Goal: Use online tool/utility: Utilize a website feature to perform a specific function

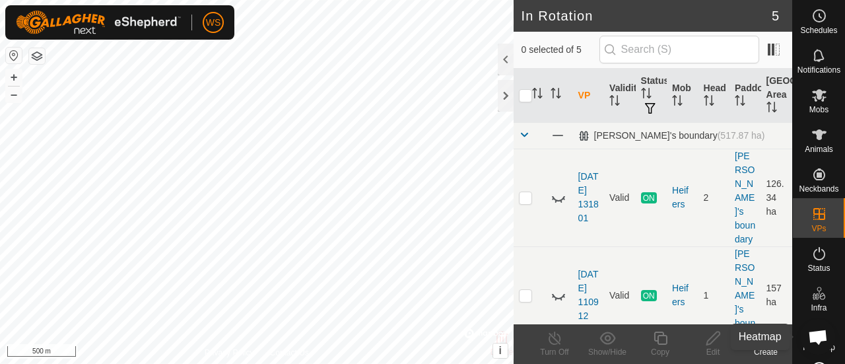
click at [803, 347] on span "Heatmap" at bounding box center [819, 347] width 32 height 8
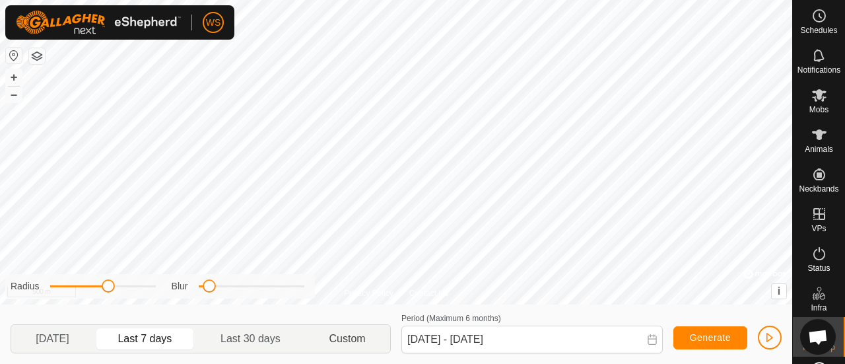
click at [356, 329] on p-togglebutton "Custom" at bounding box center [347, 339] width 85 height 28
click at [653, 347] on span at bounding box center [652, 340] width 11 height 13
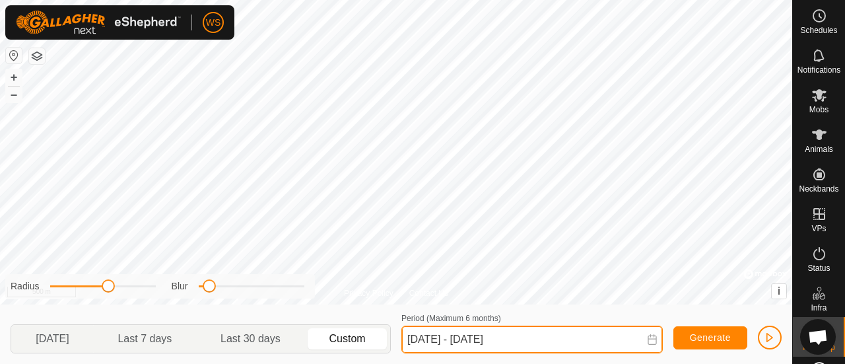
click at [419, 337] on input "[DATE] - [DATE]" at bounding box center [531, 339] width 261 height 28
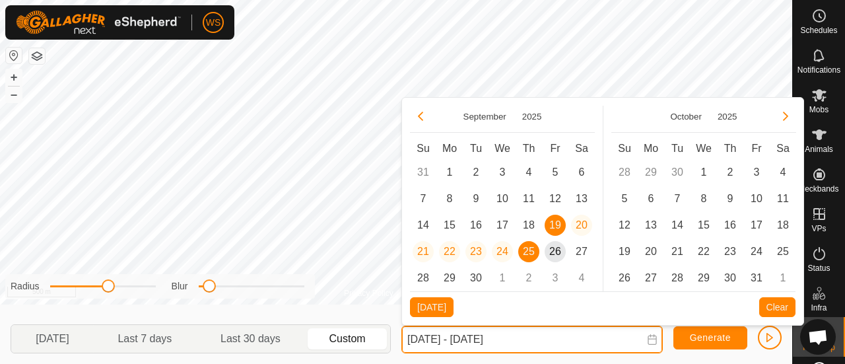
click at [419, 337] on input "[DATE] - [DATE]" at bounding box center [531, 339] width 261 height 28
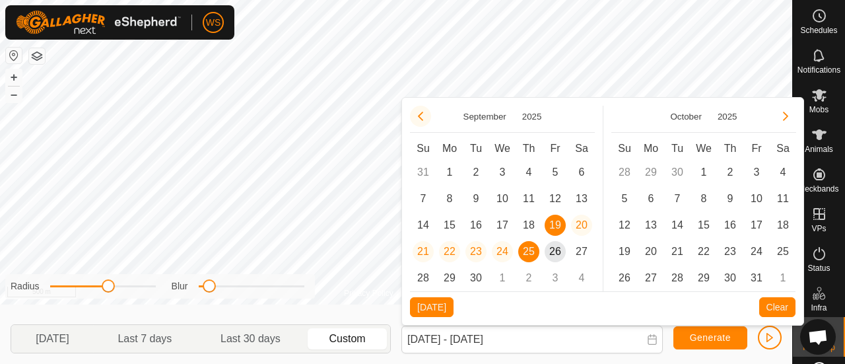
click at [418, 118] on button "Previous Month" at bounding box center [420, 116] width 21 height 21
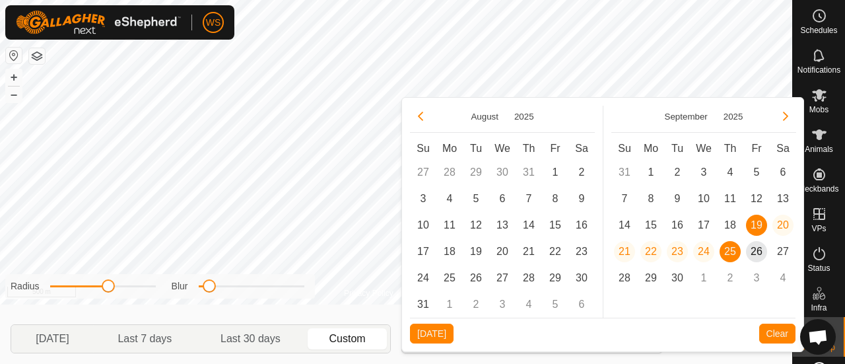
click at [418, 118] on button "Previous Month" at bounding box center [420, 116] width 21 height 21
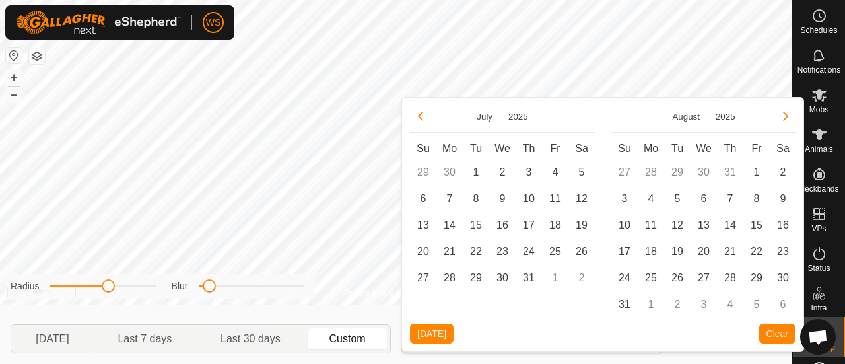
click at [418, 118] on button "Previous Month" at bounding box center [420, 116] width 21 height 21
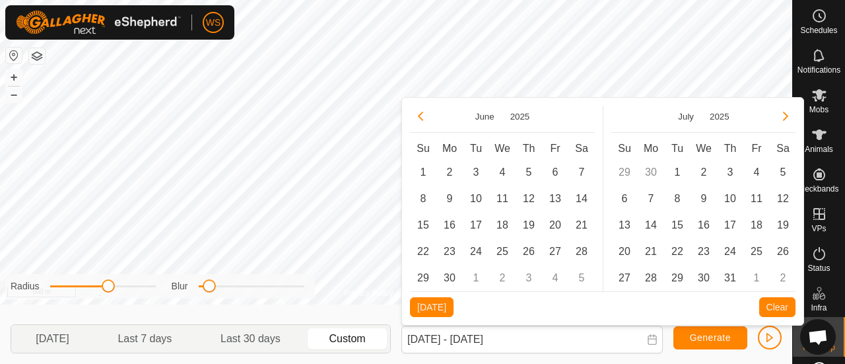
click at [418, 118] on button "Previous Month" at bounding box center [420, 116] width 21 height 21
click at [528, 171] on span "1" at bounding box center [528, 172] width 21 height 21
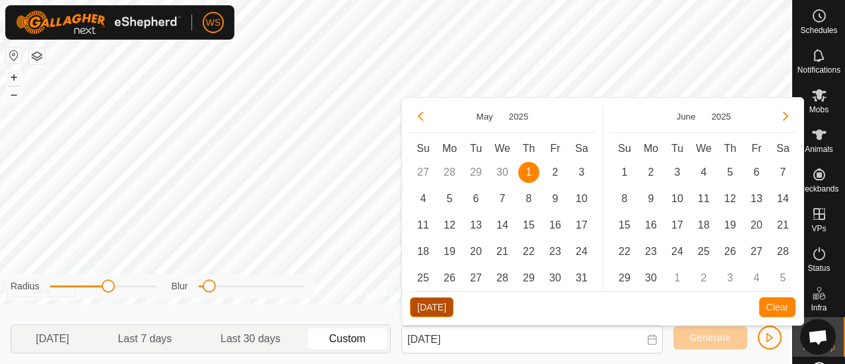
click at [430, 308] on button "[DATE]" at bounding box center [432, 307] width 44 height 20
type input "[DATE] - [DATE]"
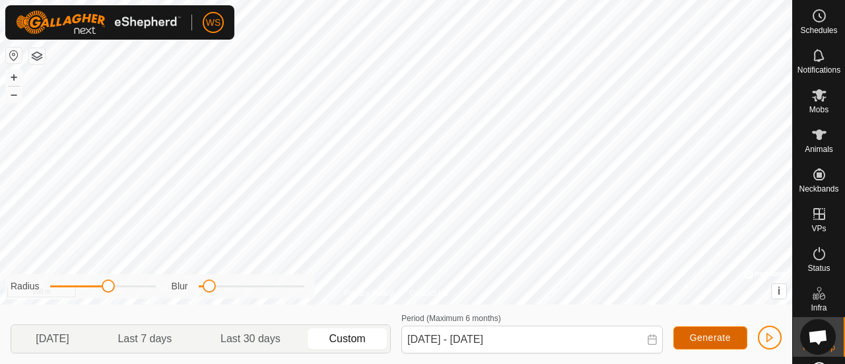
click at [697, 339] on span "Generate" at bounding box center [710, 337] width 41 height 11
click at [77, 336] on p-togglebutton "[DATE]" at bounding box center [52, 339] width 83 height 28
type input "[DATE] - [DATE]"
